Goal: Task Accomplishment & Management: Use online tool/utility

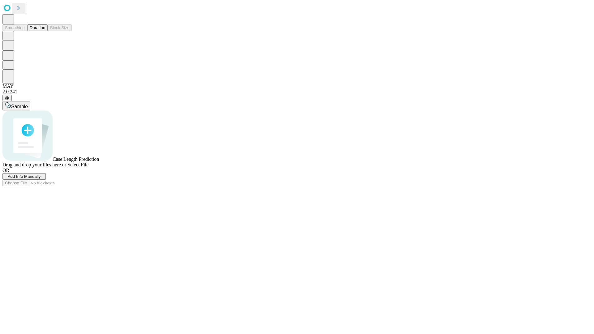
click at [45, 31] on button "Duration" at bounding box center [37, 27] width 20 height 6
click at [41, 179] on span "Add Info Manually" at bounding box center [24, 176] width 33 height 5
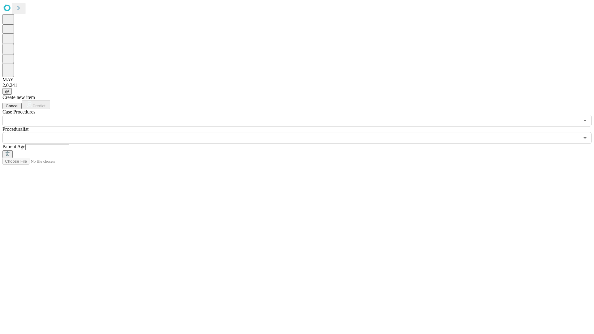
click at [69, 144] on input "text" at bounding box center [47, 147] width 44 height 6
type input "**"
click at [301, 132] on input "text" at bounding box center [290, 138] width 577 height 12
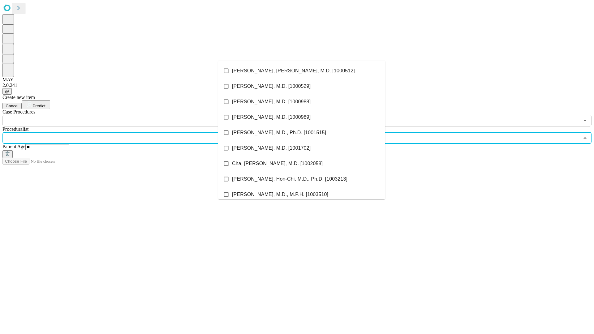
click at [301, 71] on li "[PERSON_NAME], [PERSON_NAME], M.D. [1000512]" at bounding box center [301, 70] width 167 height 15
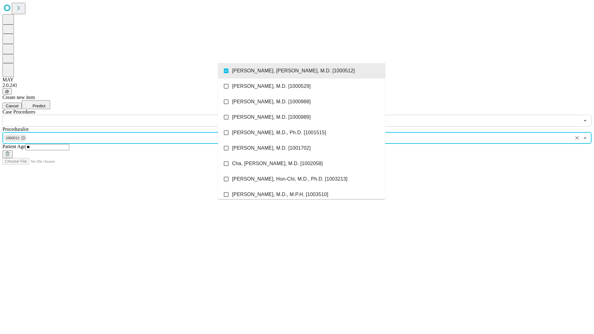
click at [130, 115] on input "text" at bounding box center [290, 121] width 577 height 12
